Goal: Navigation & Orientation: Understand site structure

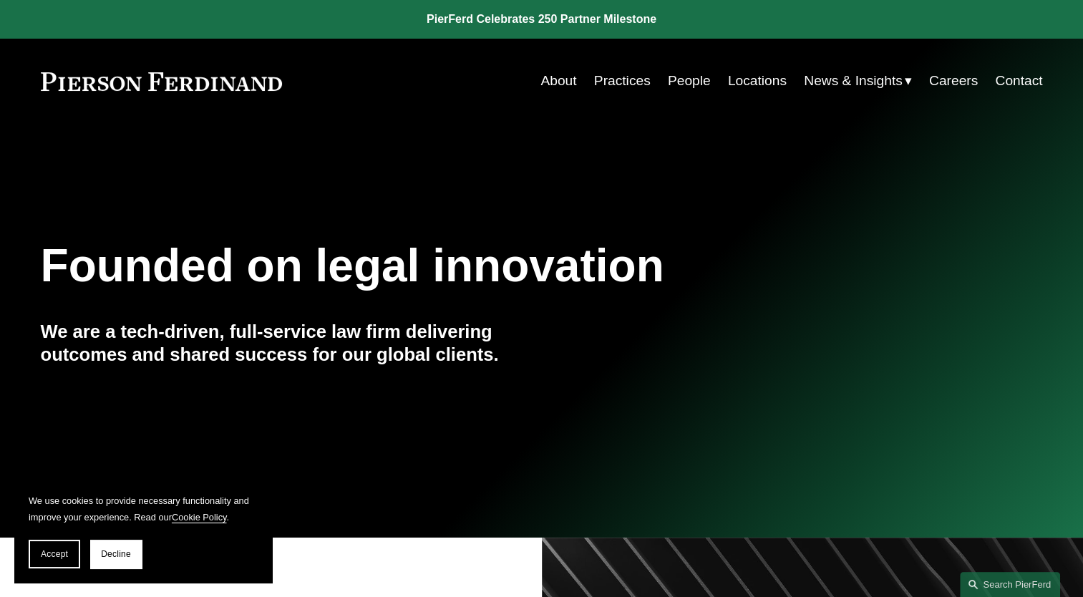
click at [743, 82] on link "Locations" at bounding box center [757, 80] width 59 height 27
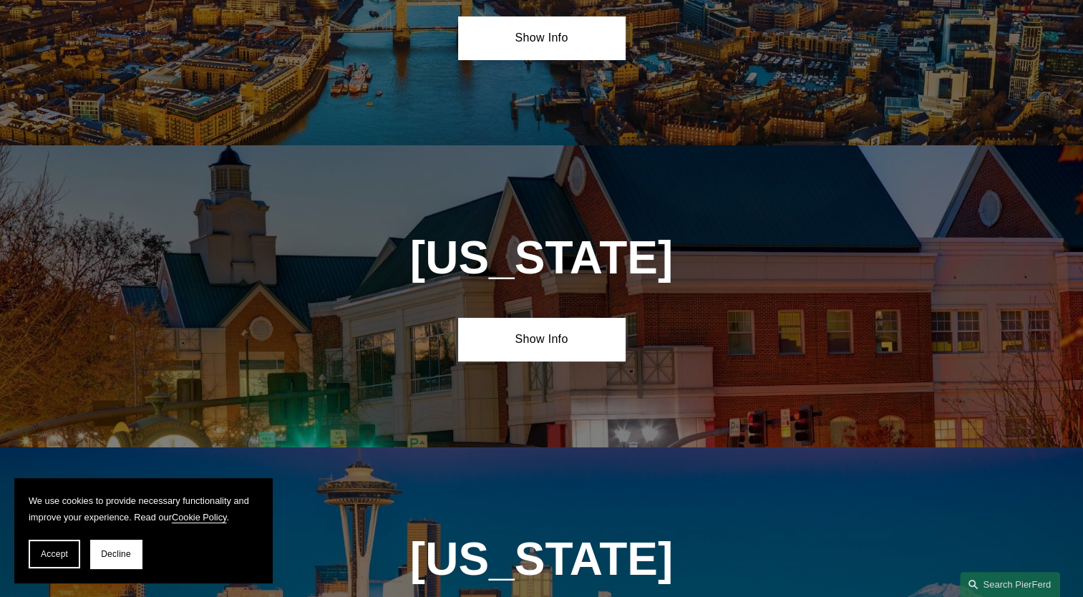
scroll to position [5365, 0]
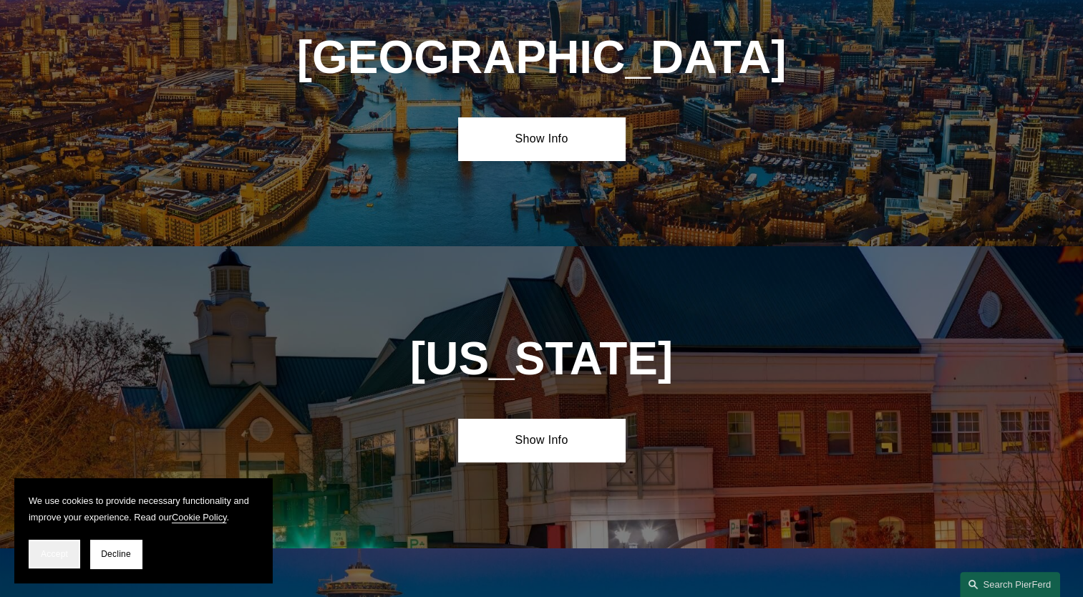
click at [53, 549] on span "Accept" at bounding box center [54, 554] width 27 height 10
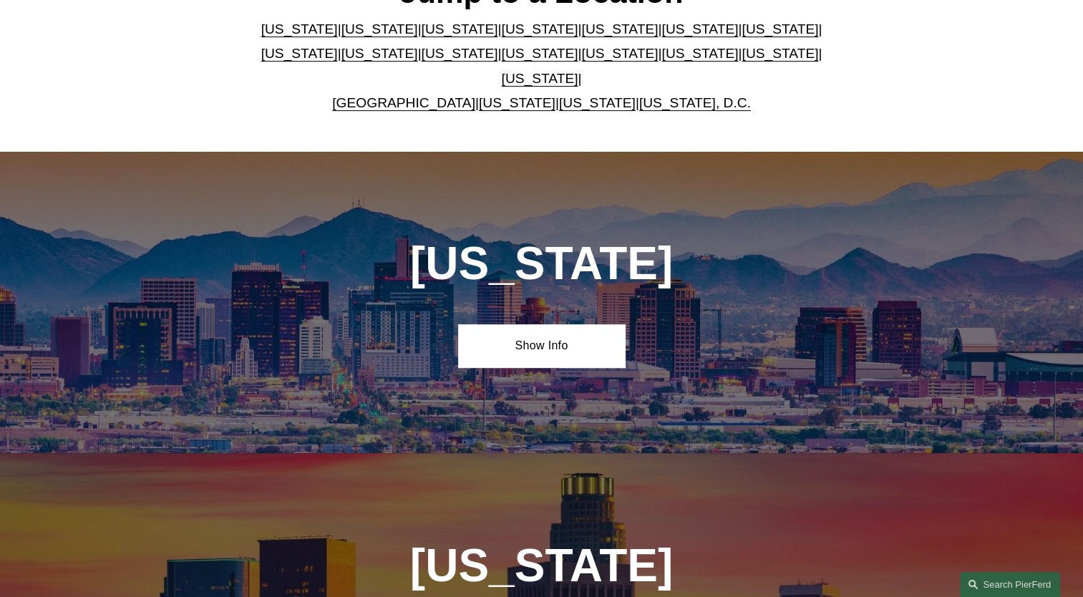
scroll to position [0, 0]
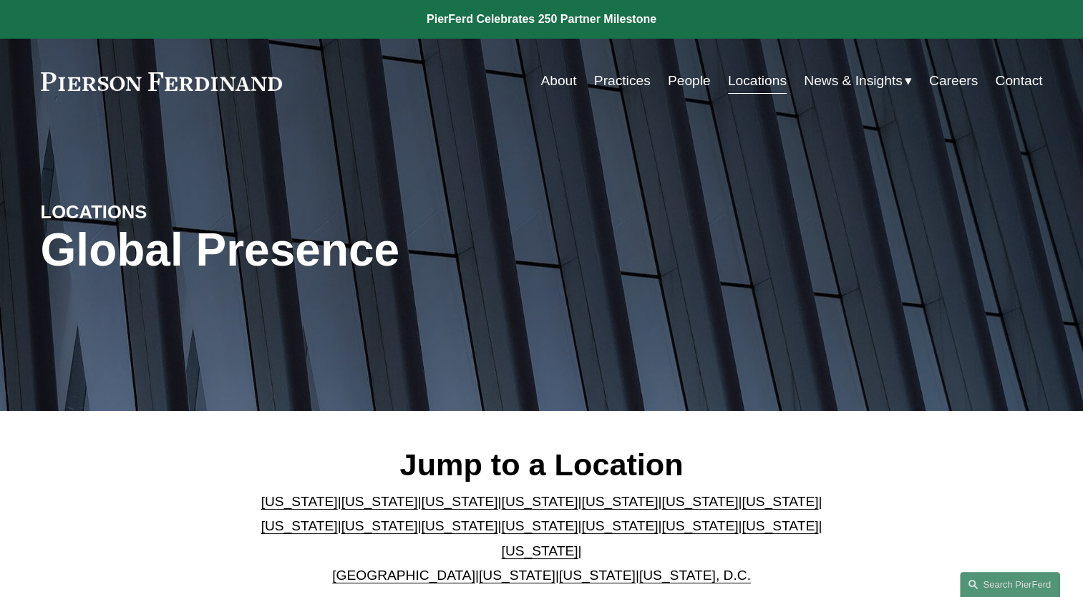
click at [616, 79] on link "Practices" at bounding box center [622, 80] width 57 height 27
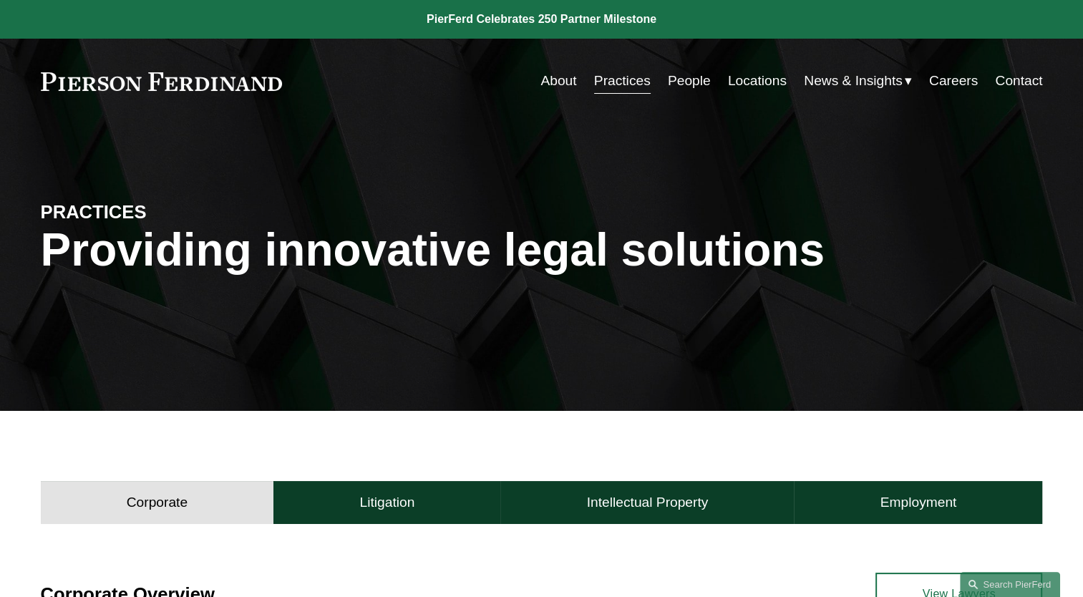
click at [680, 80] on link "People" at bounding box center [689, 80] width 43 height 27
